Goal: Navigation & Orientation: Find specific page/section

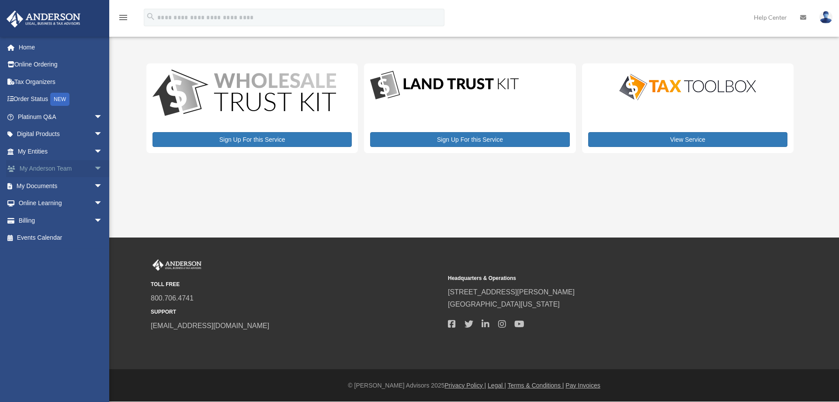
click at [94, 166] on span "arrow_drop_down" at bounding box center [102, 169] width 17 height 18
click at [47, 184] on link "My Anderson Team" at bounding box center [64, 185] width 104 height 17
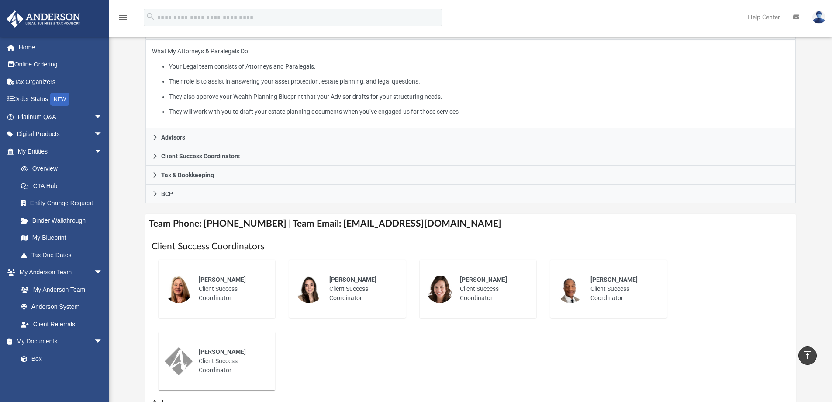
scroll to position [44, 0]
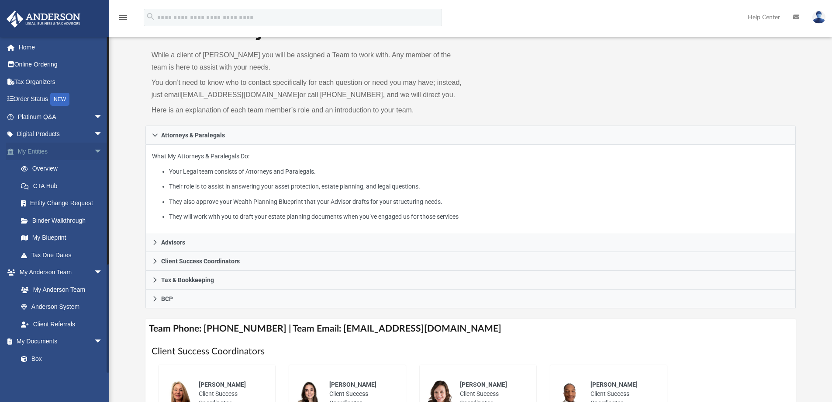
click at [94, 149] on span "arrow_drop_down" at bounding box center [102, 151] width 17 height 18
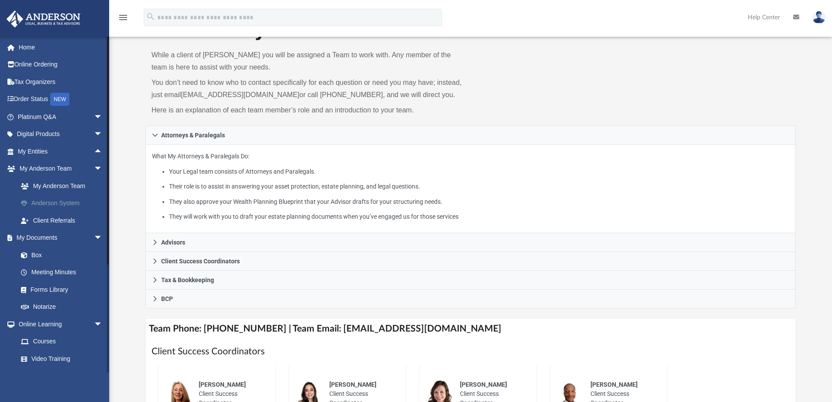
click at [76, 202] on link "Anderson System" at bounding box center [64, 202] width 104 height 17
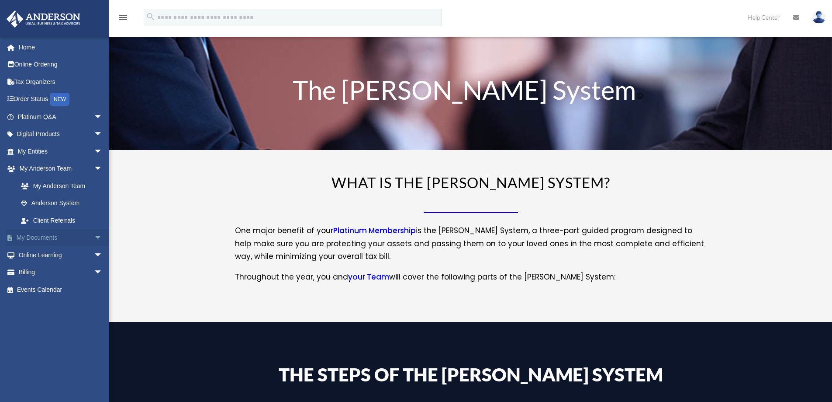
click at [94, 237] on span "arrow_drop_down" at bounding box center [102, 238] width 17 height 18
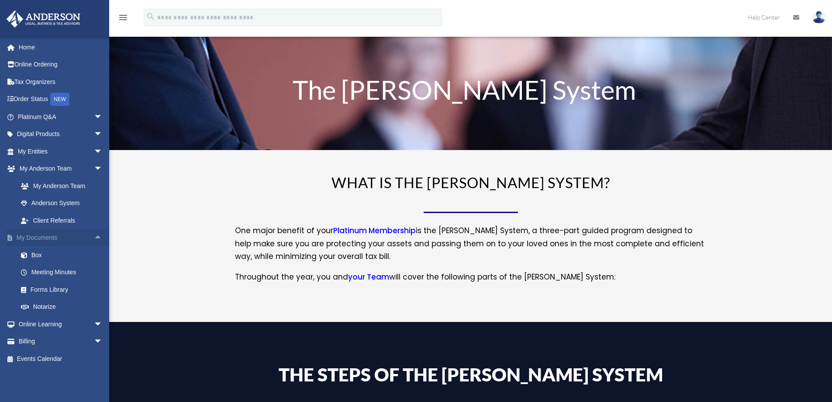
click at [94, 236] on span "arrow_drop_up" at bounding box center [102, 238] width 17 height 18
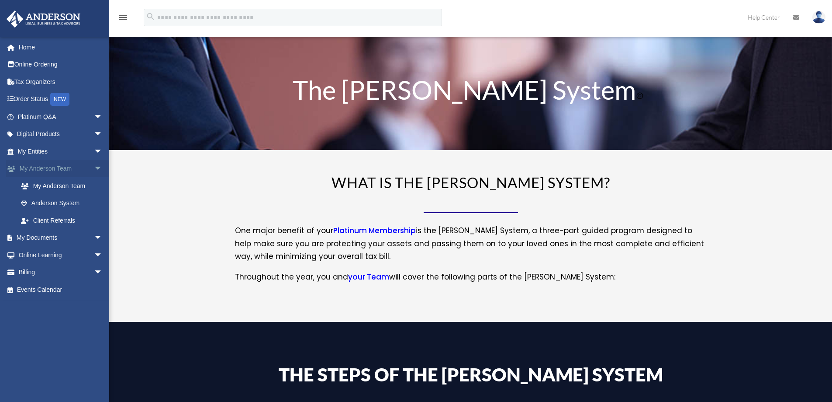
click at [94, 166] on span "arrow_drop_down" at bounding box center [102, 169] width 17 height 18
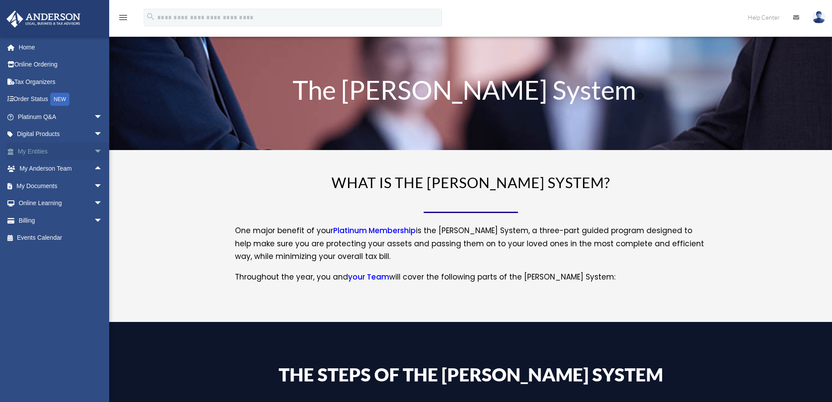
click at [94, 149] on span "arrow_drop_down" at bounding box center [102, 151] width 17 height 18
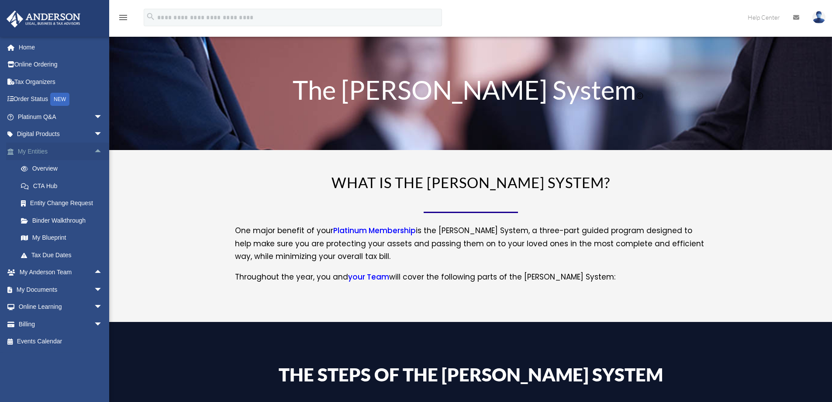
click at [94, 148] on span "arrow_drop_up" at bounding box center [102, 151] width 17 height 18
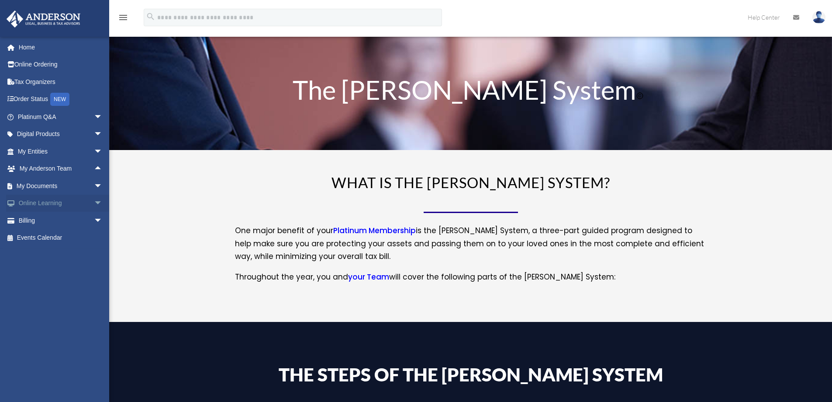
click at [94, 199] on span "arrow_drop_down" at bounding box center [102, 203] width 17 height 18
click at [57, 252] on link "Resources" at bounding box center [64, 254] width 104 height 17
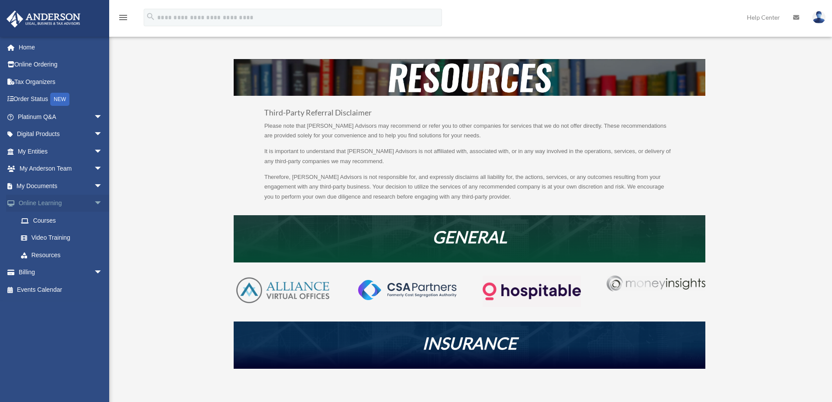
click at [94, 199] on span "arrow_drop_down" at bounding box center [102, 203] width 17 height 18
click at [94, 165] on span "arrow_drop_down" at bounding box center [102, 169] width 17 height 18
click at [74, 184] on link "My Anderson Team" at bounding box center [64, 185] width 104 height 17
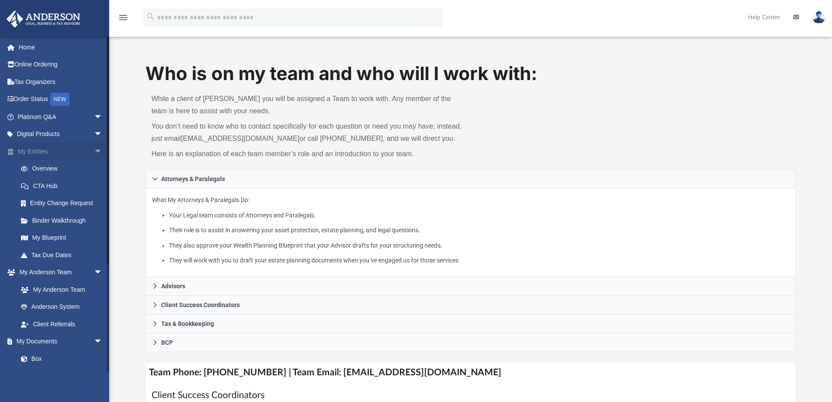
click at [94, 149] on span "arrow_drop_down" at bounding box center [102, 151] width 17 height 18
click at [61, 357] on link "Video Training" at bounding box center [64, 358] width 104 height 17
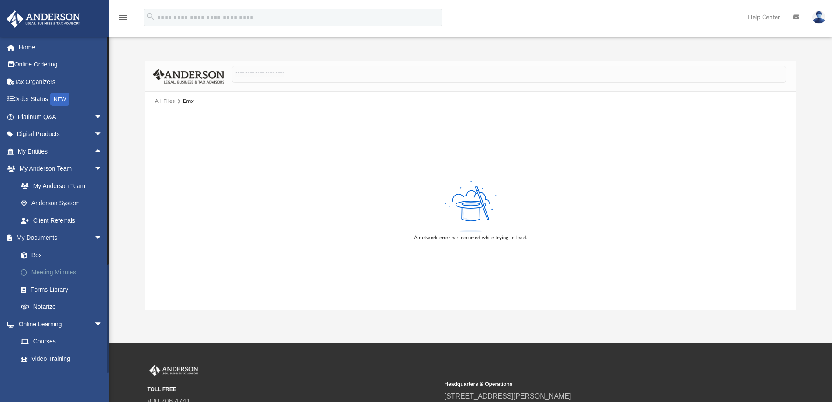
click at [74, 271] on link "Meeting Minutes" at bounding box center [64, 272] width 104 height 17
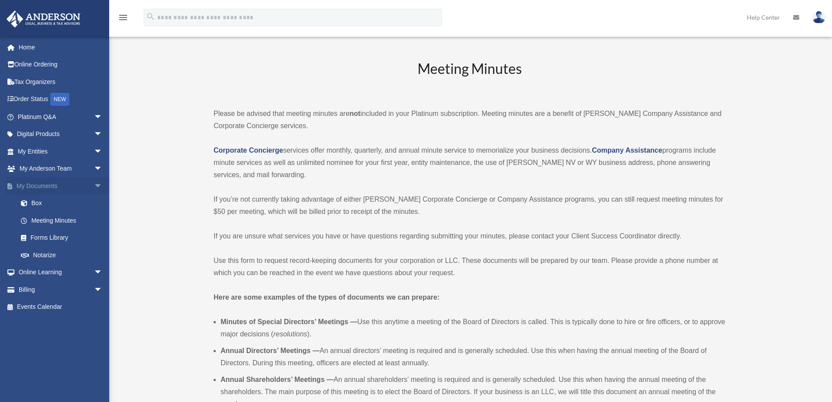
click at [94, 185] on span "arrow_drop_down" at bounding box center [102, 186] width 17 height 18
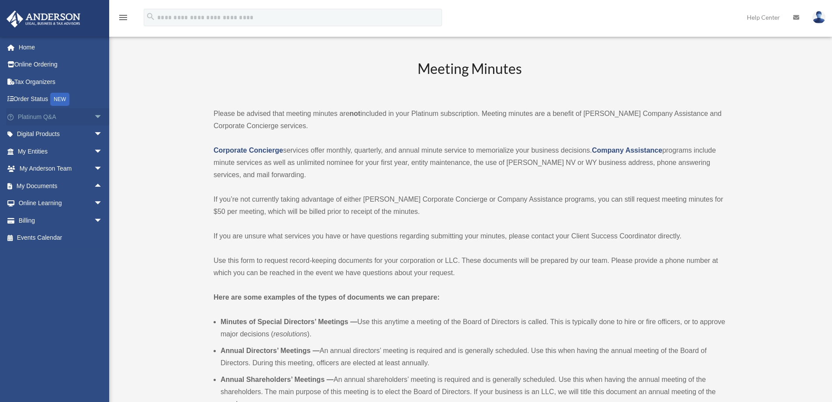
click at [94, 114] on span "arrow_drop_down" at bounding box center [102, 117] width 17 height 18
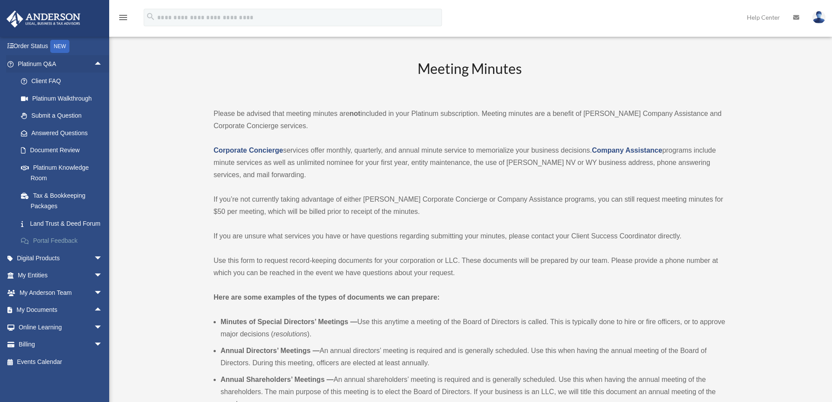
scroll to position [63, 0]
click at [94, 289] on span "arrow_drop_down" at bounding box center [102, 293] width 17 height 18
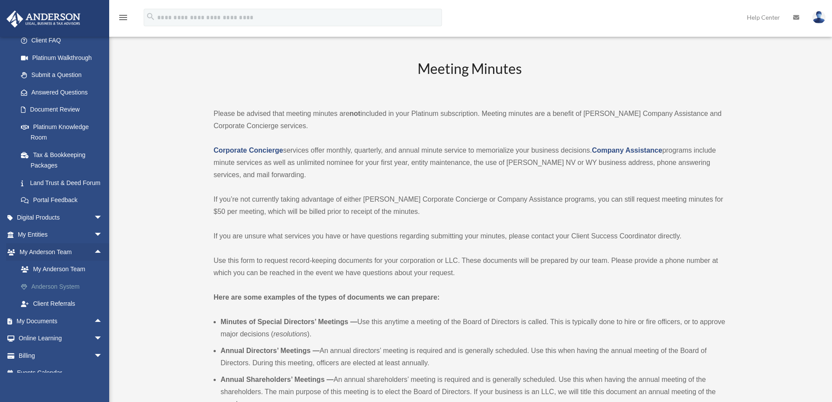
scroll to position [107, 0]
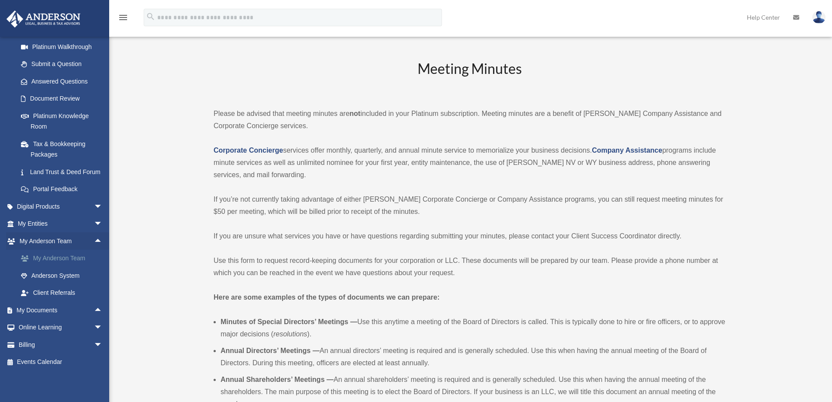
click at [64, 264] on link "My Anderson Team" at bounding box center [64, 258] width 104 height 17
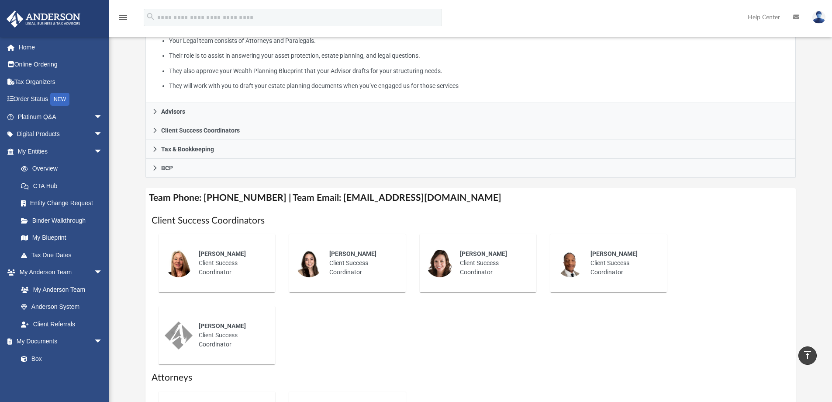
scroll to position [131, 0]
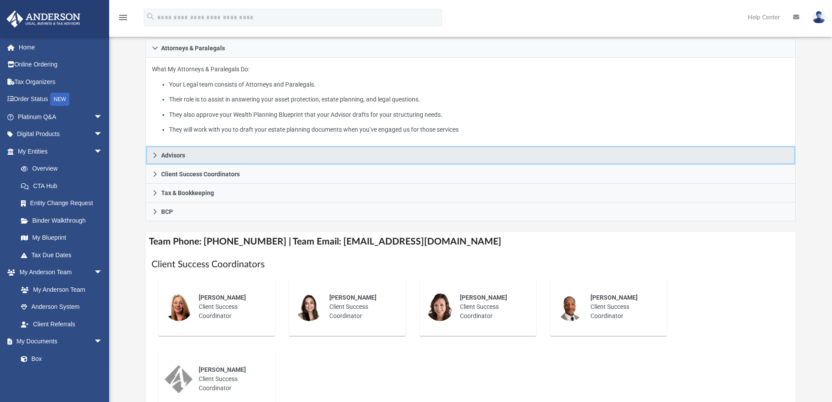
click at [157, 153] on icon at bounding box center [155, 155] width 6 height 6
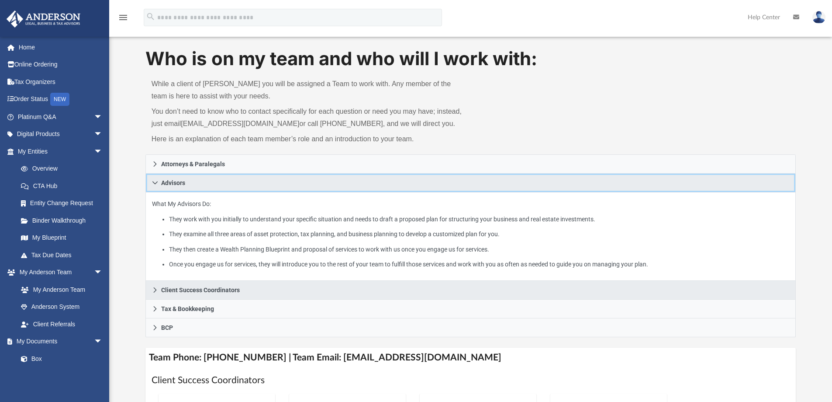
scroll to position [0, 0]
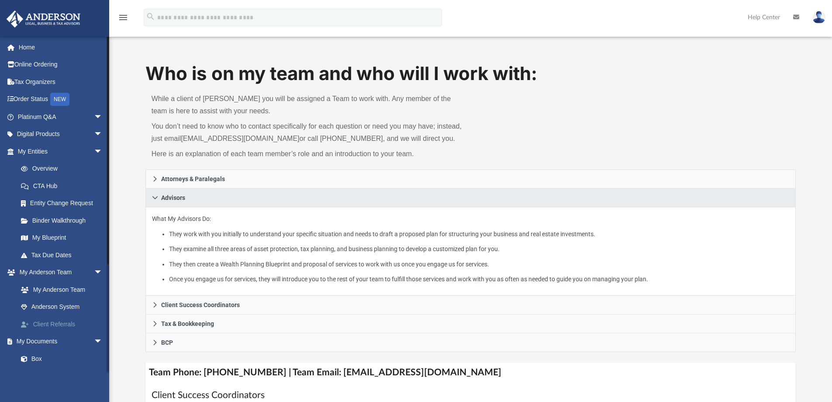
click at [67, 323] on link "Client Referrals" at bounding box center [64, 323] width 104 height 17
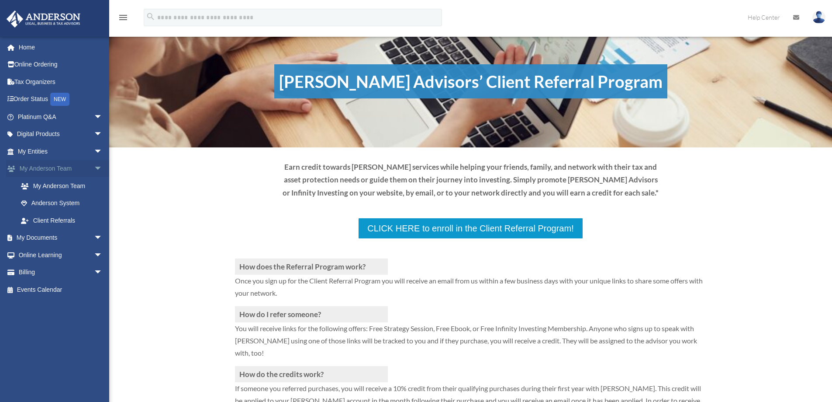
click at [94, 166] on span "arrow_drop_down" at bounding box center [102, 169] width 17 height 18
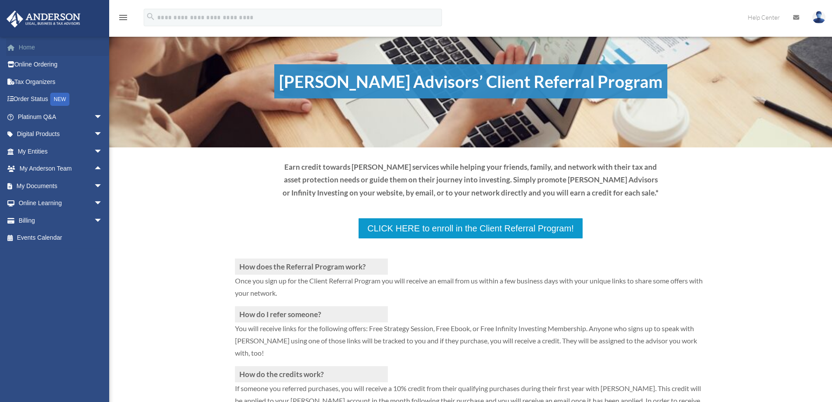
click at [27, 45] on link "Home" at bounding box center [61, 46] width 110 height 17
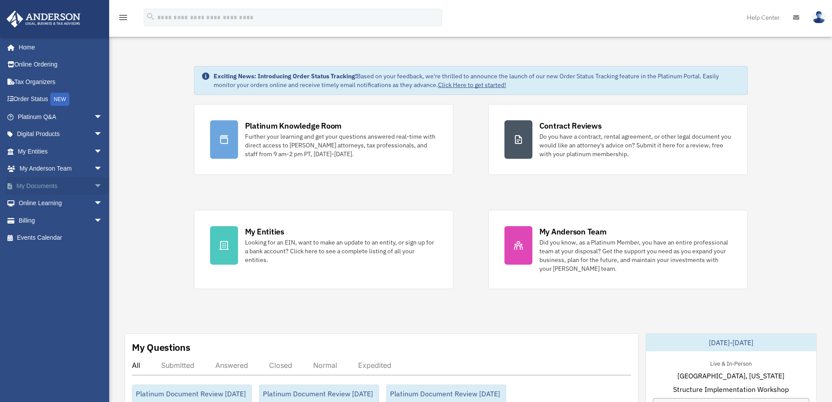
click at [94, 184] on span "arrow_drop_down" at bounding box center [102, 186] width 17 height 18
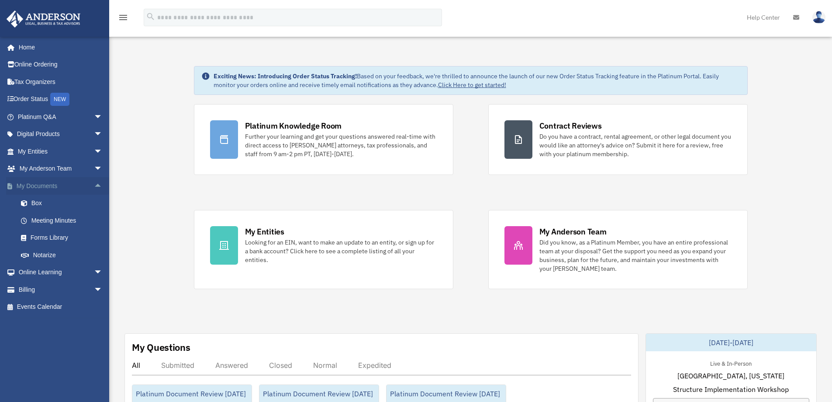
click at [94, 181] on span "arrow_drop_up" at bounding box center [102, 186] width 17 height 18
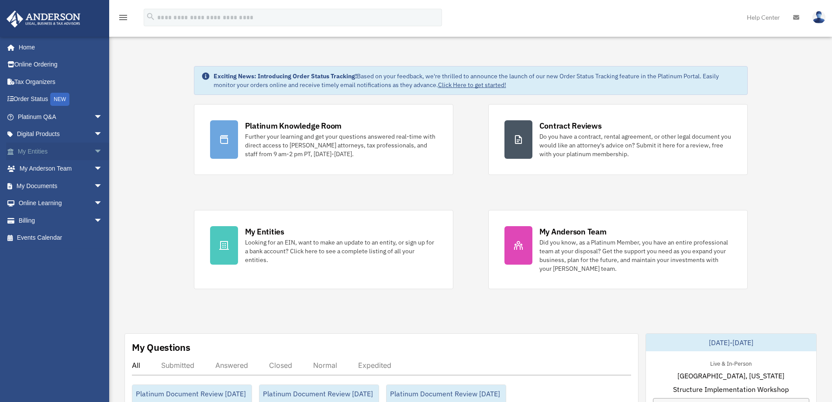
click at [94, 149] on span "arrow_drop_down" at bounding box center [102, 151] width 17 height 18
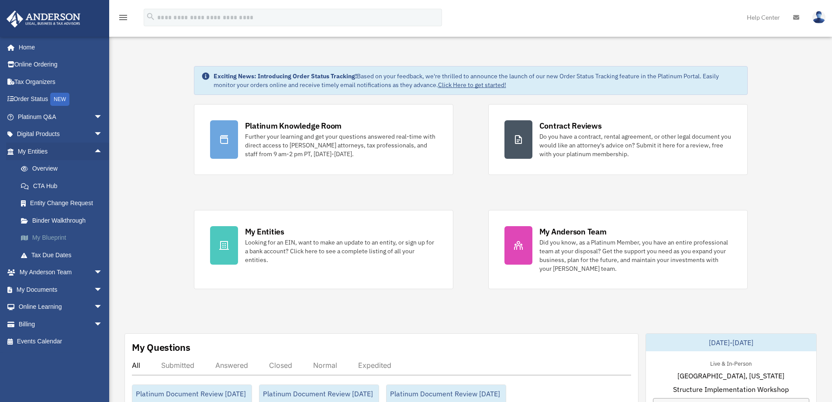
click at [61, 236] on link "My Blueprint" at bounding box center [64, 237] width 104 height 17
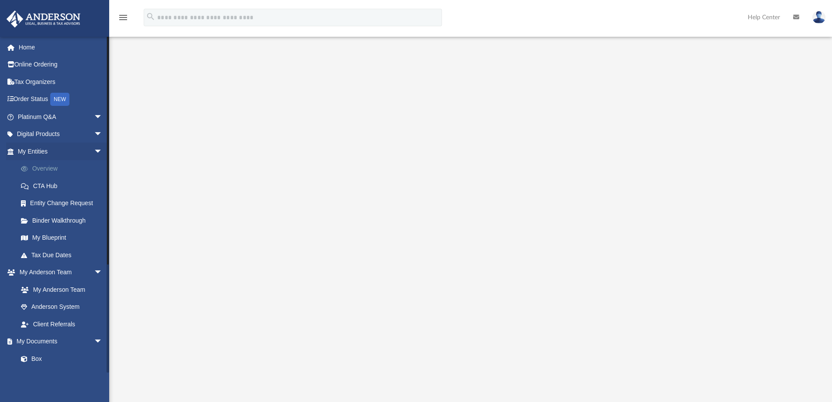
click at [50, 165] on link "Overview" at bounding box center [64, 168] width 104 height 17
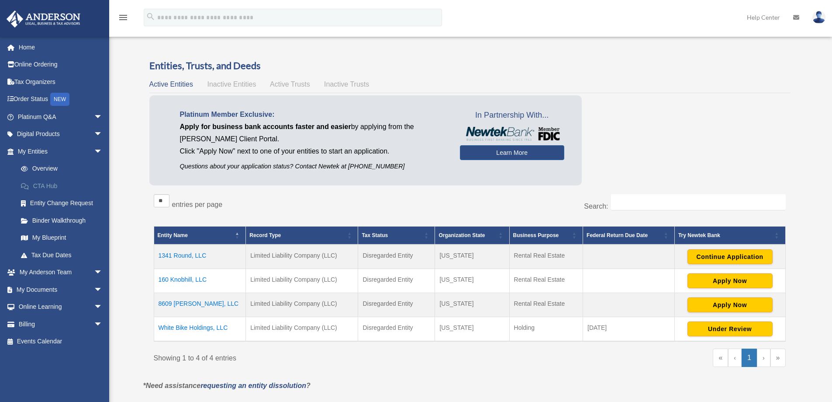
click at [56, 184] on link "CTA Hub" at bounding box center [64, 185] width 104 height 17
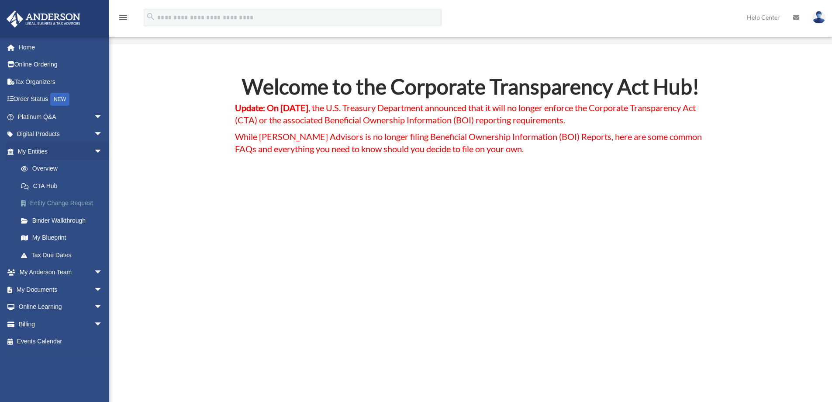
click at [59, 201] on link "Entity Change Request" at bounding box center [64, 202] width 104 height 17
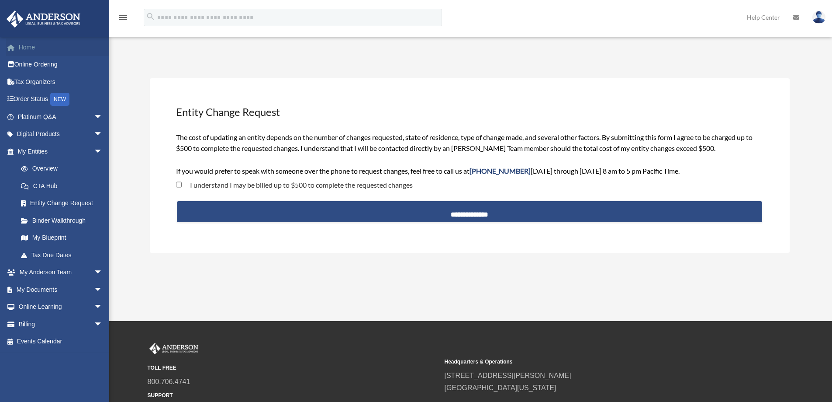
click at [35, 46] on link "Home" at bounding box center [61, 46] width 110 height 17
